Goal: Task Accomplishment & Management: Manage account settings

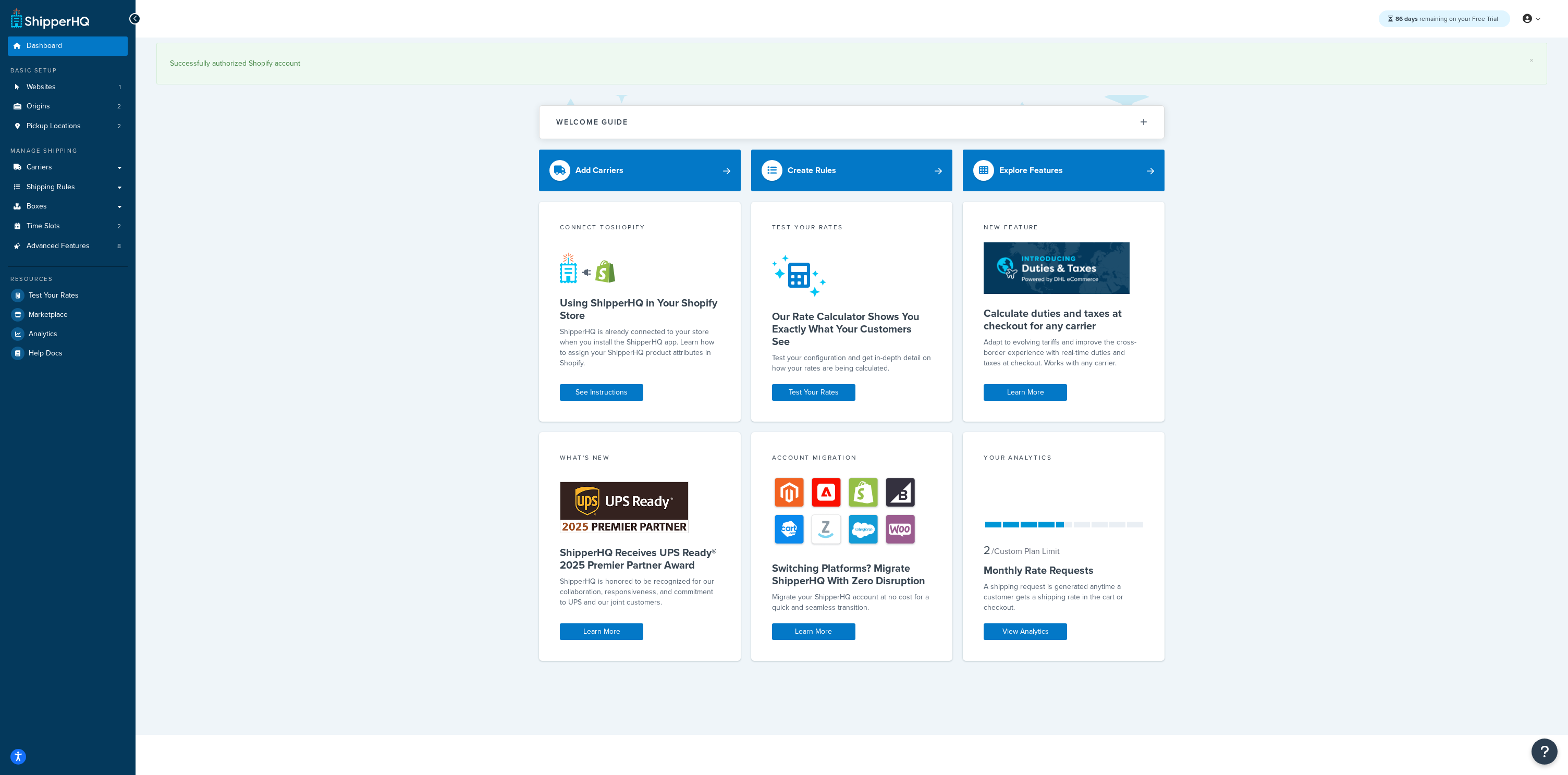
click at [483, 160] on div "× Successfully authorized Shopify account Welcome Guide ShipperHQ: An Overview …" at bounding box center [851, 386] width 1432 height 698
click at [445, 270] on div "× Successfully authorized Shopify account Welcome Guide ShipperHQ: An Overview …" at bounding box center [851, 386] width 1432 height 698
click at [382, 281] on div "× Successfully authorized Shopify account Welcome Guide ShipperHQ: An Overview …" at bounding box center [851, 386] width 1432 height 698
click at [49, 235] on link "Time Slots 2" at bounding box center [68, 227] width 120 height 19
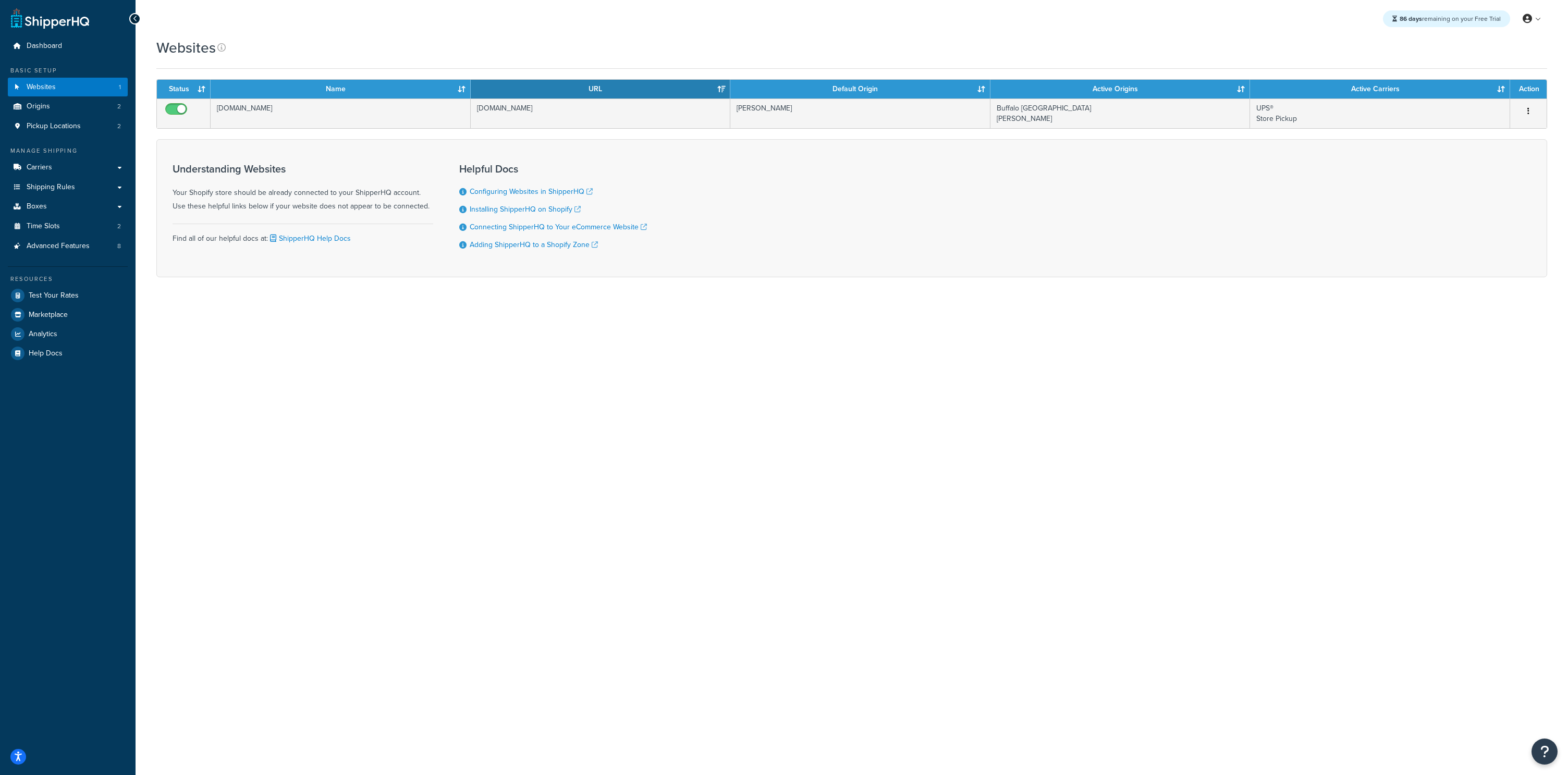
click at [175, 106] on input "checkbox" at bounding box center [177, 112] width 28 height 13
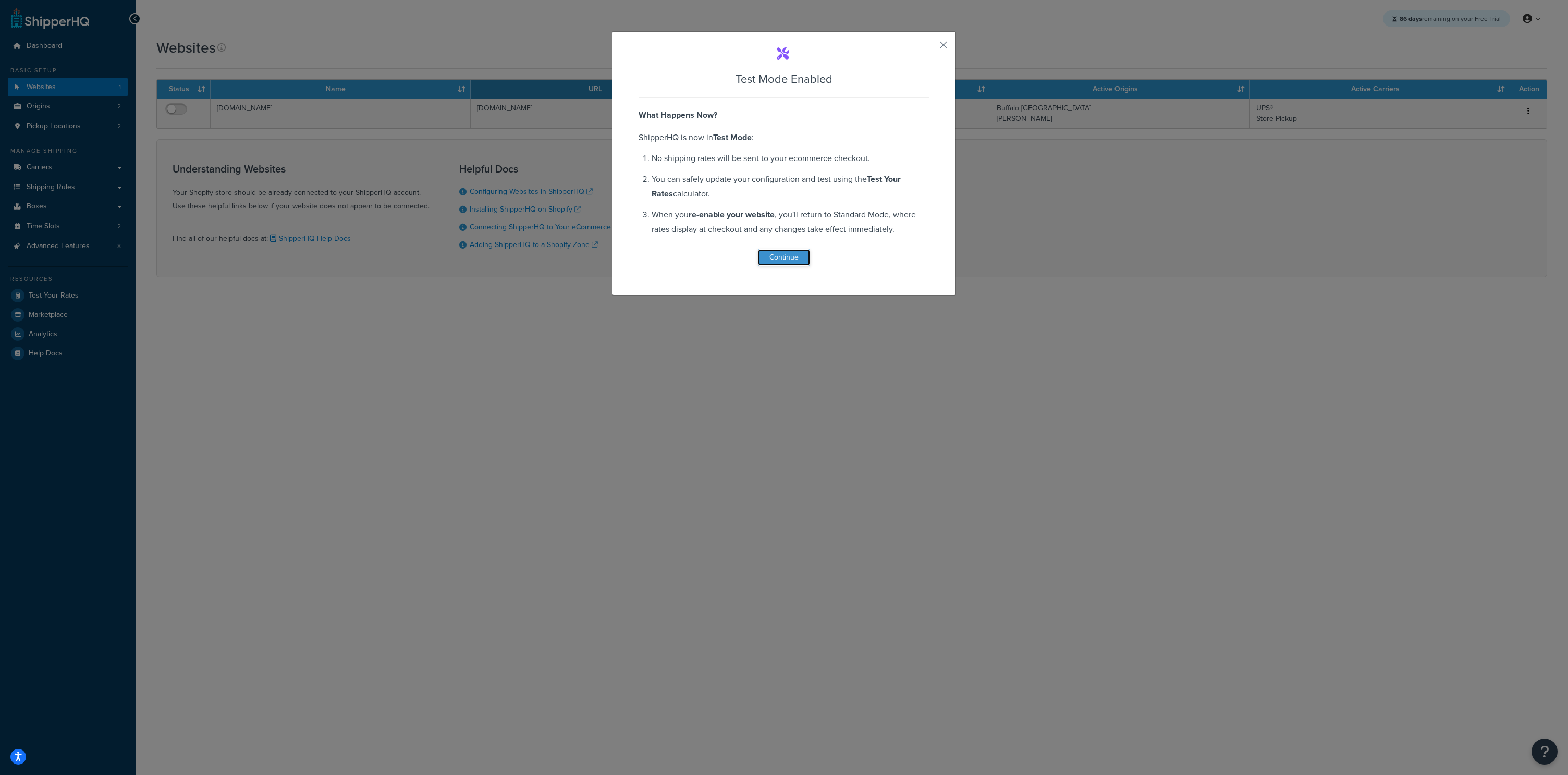
click at [778, 255] on button "Continue" at bounding box center [784, 257] width 52 height 16
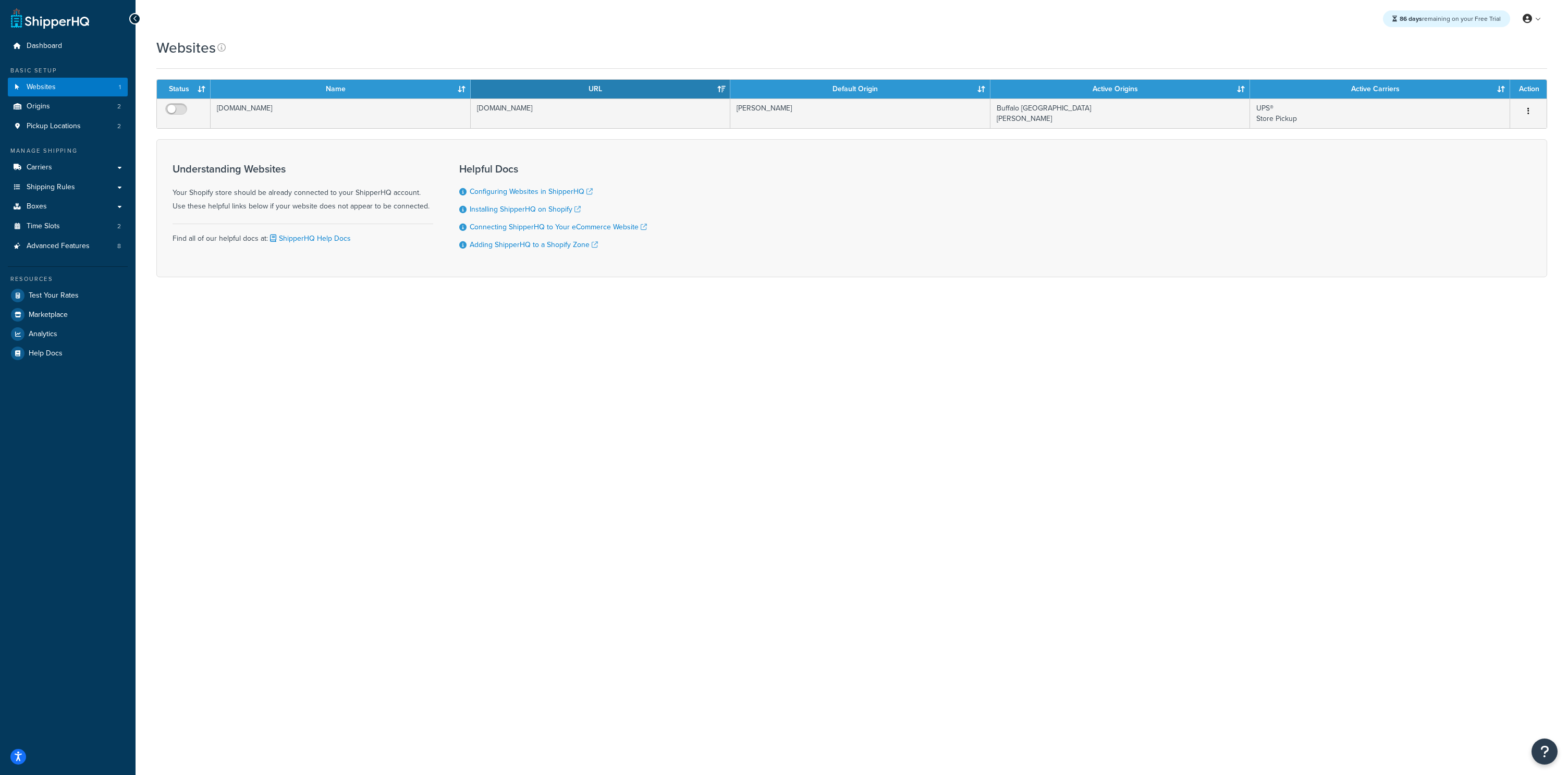
drag, startPoint x: 402, startPoint y: 373, endPoint x: 332, endPoint y: 282, distance: 114.8
click at [398, 366] on div "86 days remaining on your Free Trial My Profile Billing Global Settings Contact…" at bounding box center [851, 387] width 1432 height 775
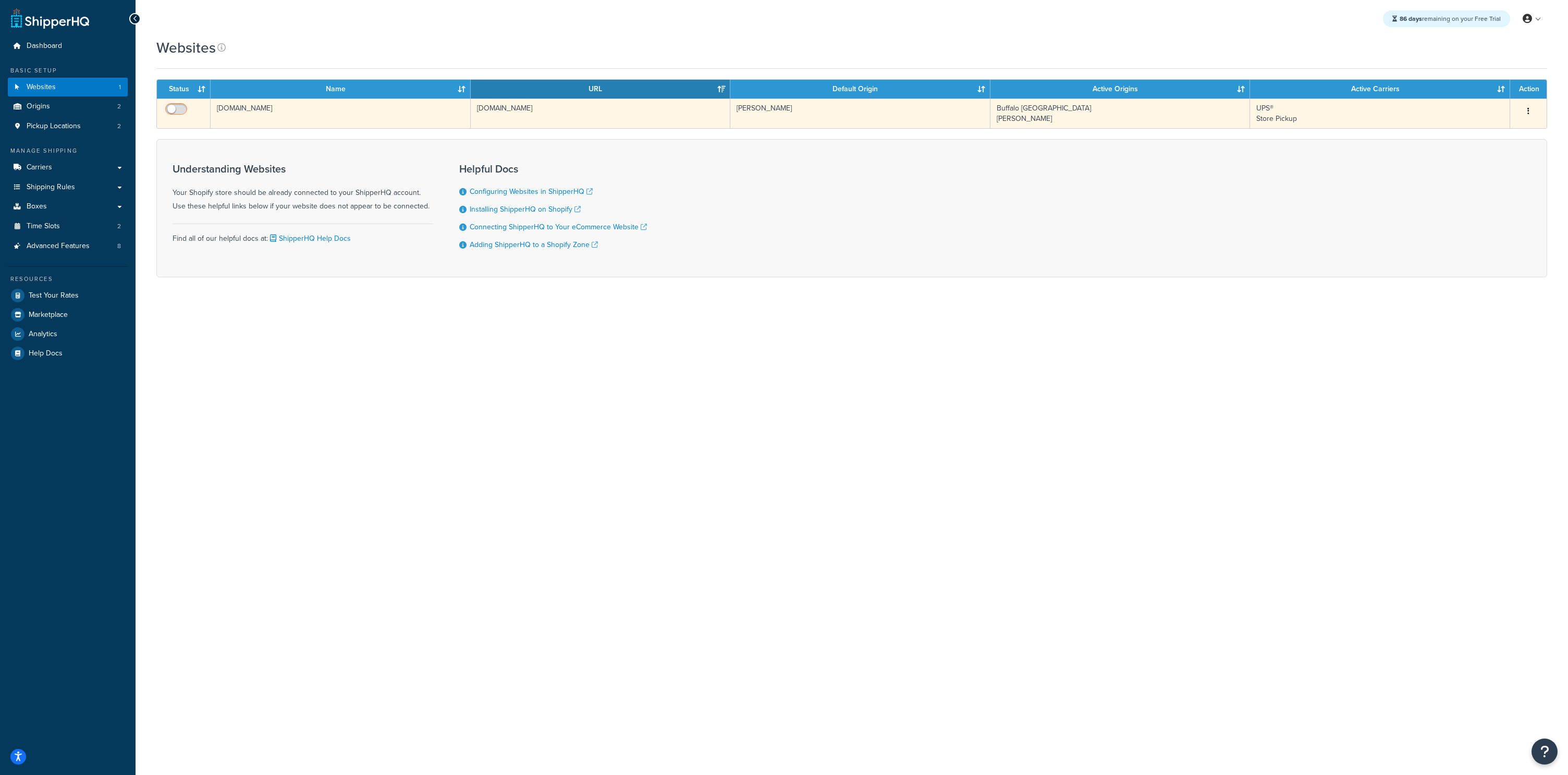
click at [178, 106] on input "checkbox" at bounding box center [177, 112] width 28 height 13
checkbox input "true"
